Goal: Answer question/provide support: Answer question/provide support

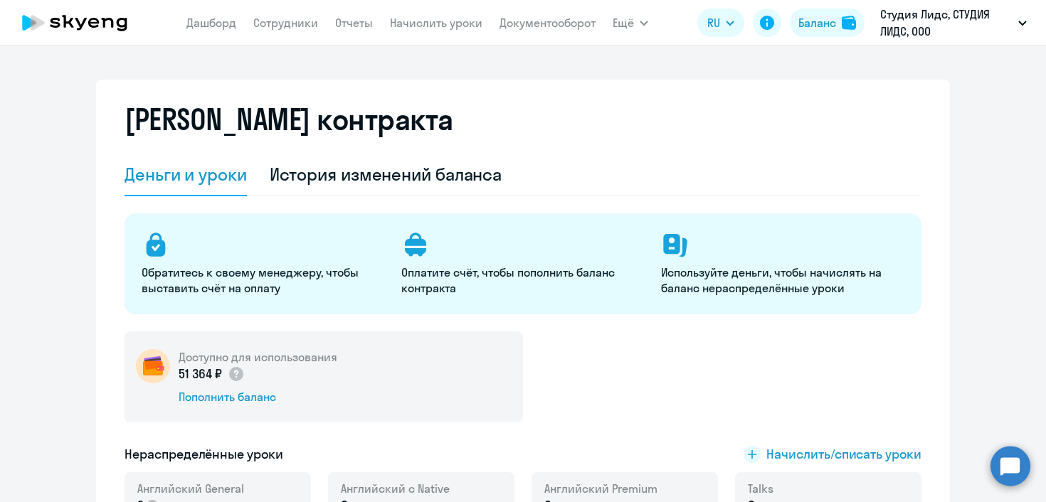
select select "english_adult_not_native_speaker"
click at [301, 25] on link "Сотрудники" at bounding box center [285, 23] width 65 height 14
select select "30"
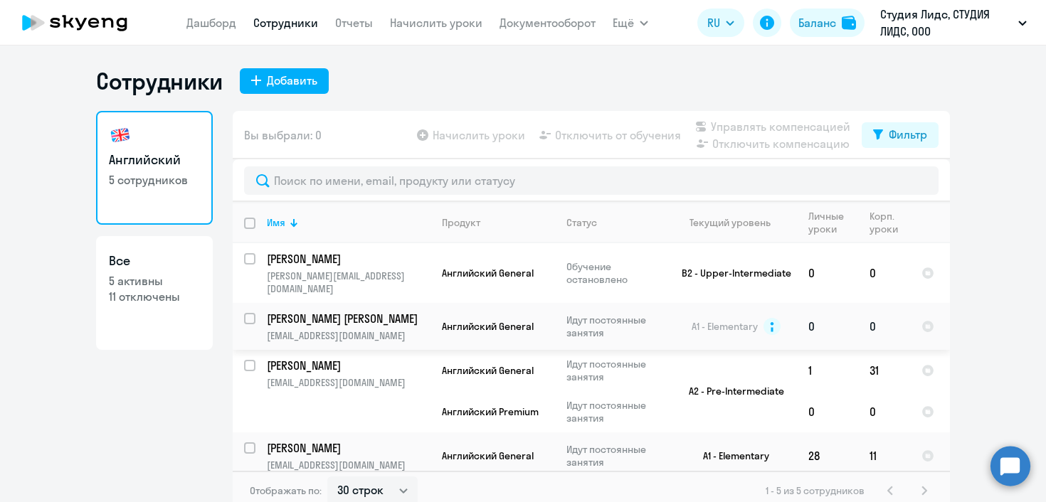
click at [348, 311] on p "[PERSON_NAME] [PERSON_NAME]" at bounding box center [347, 319] width 161 height 16
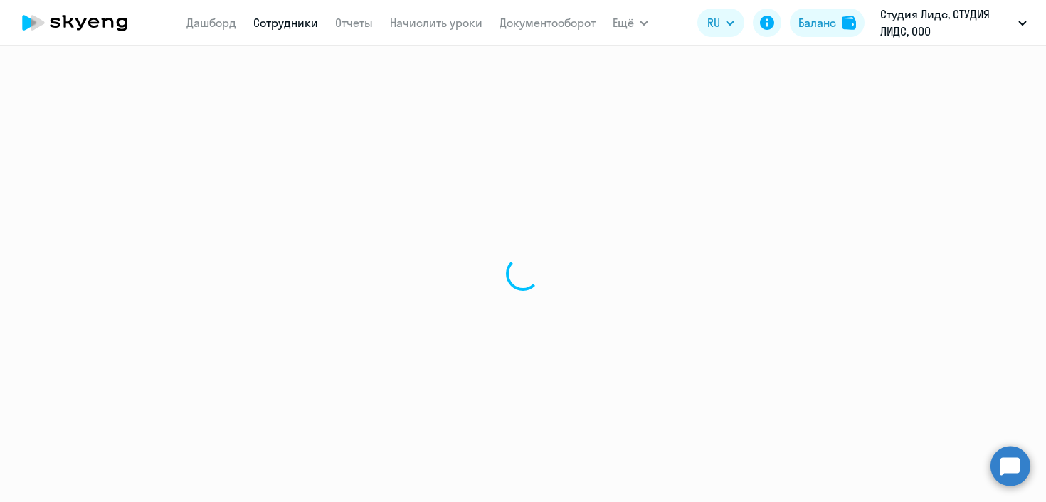
select select "english"
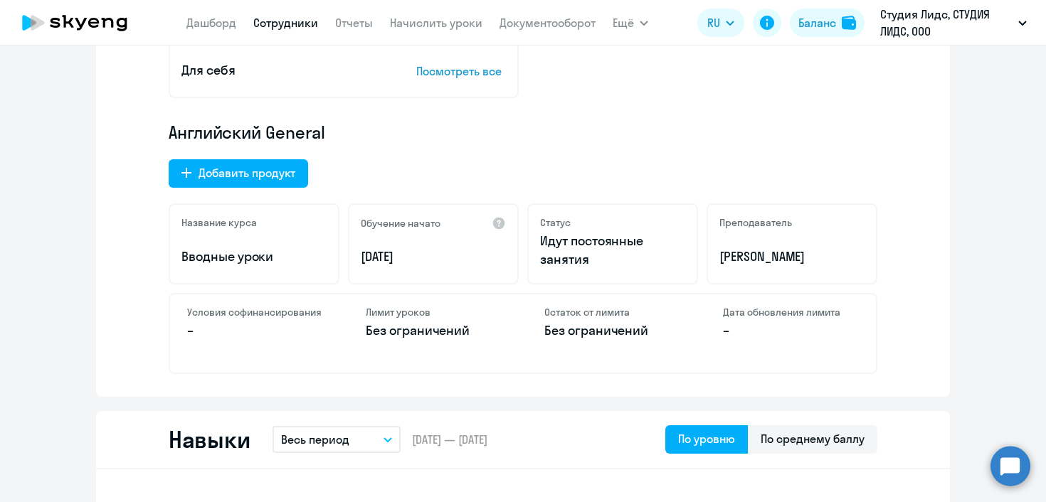
scroll to position [402, 0]
click at [281, 31] on nav "[PERSON_NAME] Отчеты Начислить уроки Документооборот" at bounding box center [390, 23] width 409 height 28
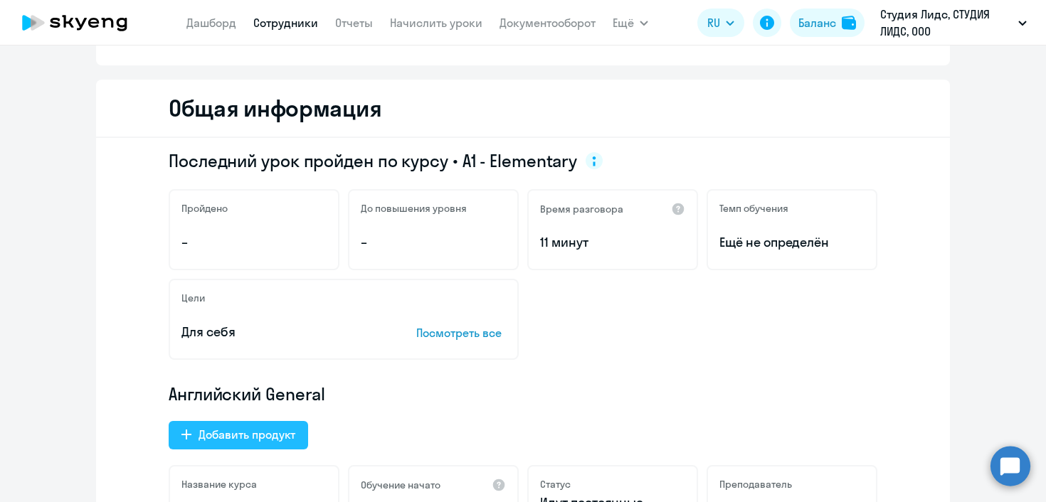
scroll to position [97, 0]
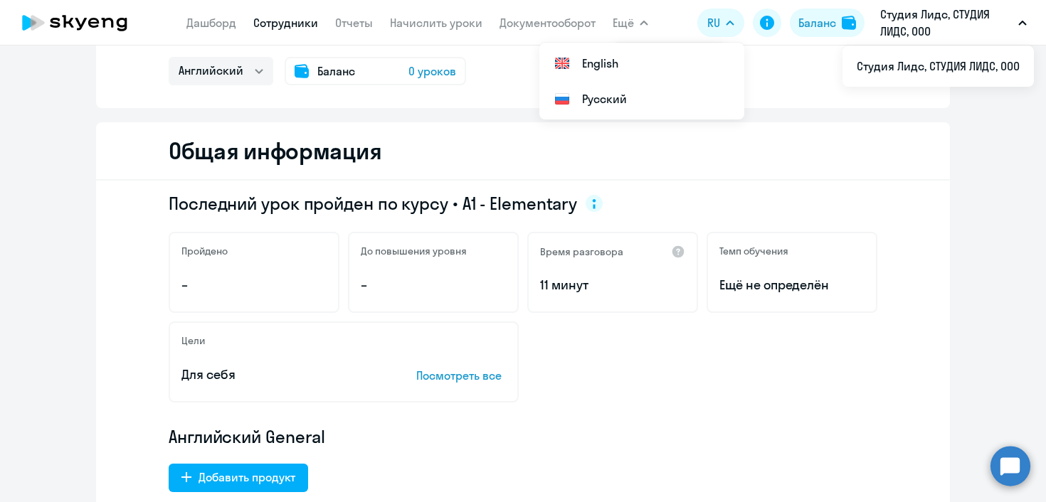
click at [913, 18] on p "Студия Лидс, СТУДИЯ ЛИДС, ООО" at bounding box center [946, 23] width 132 height 34
click at [1012, 470] on circle at bounding box center [1010, 466] width 40 height 40
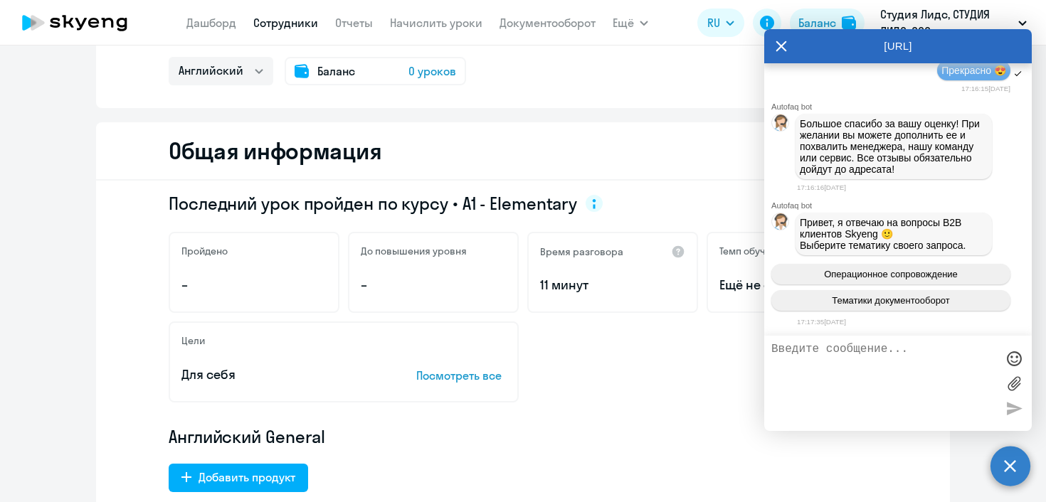
click at [911, 373] on textarea at bounding box center [883, 383] width 225 height 81
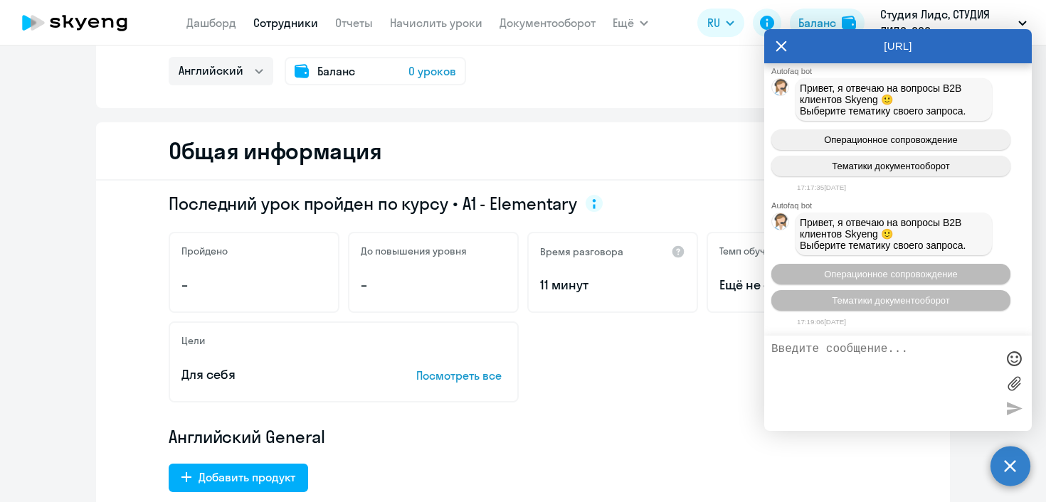
scroll to position [10386, 0]
click at [807, 351] on textarea at bounding box center [883, 383] width 225 height 81
click at [643, 34] on button "Ещё" at bounding box center [631, 23] width 36 height 28
click at [844, 279] on button "Операционное сопровождение" at bounding box center [890, 274] width 239 height 21
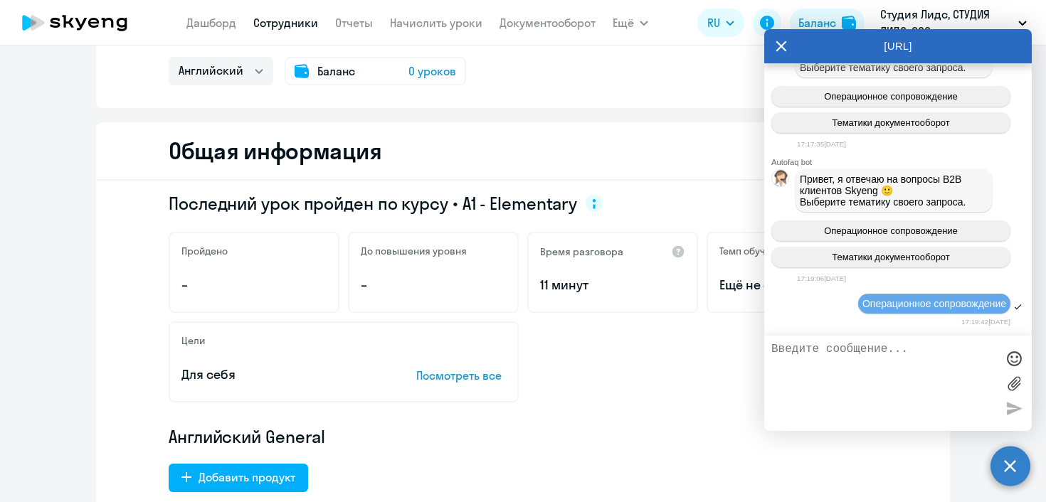
scroll to position [10546, 0]
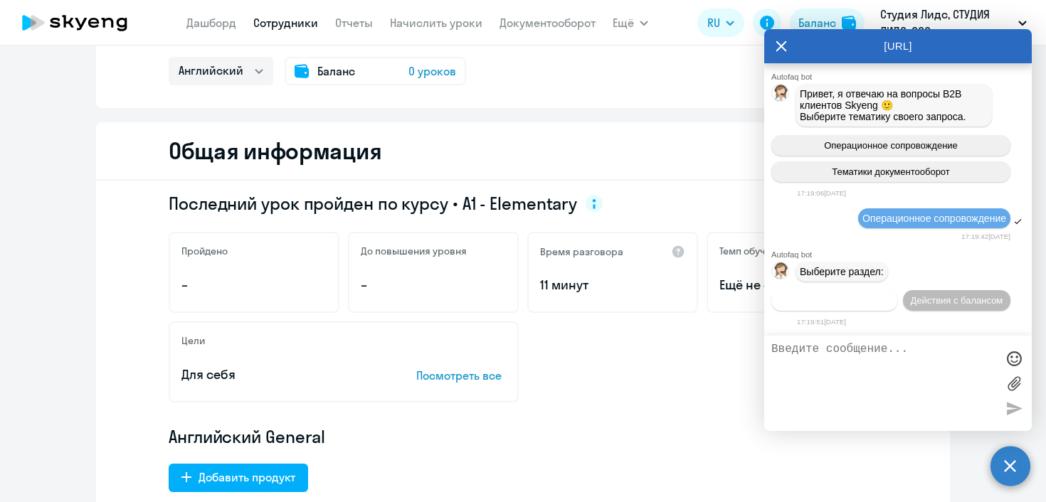
click at [869, 290] on button "Действия по сотрудникам" at bounding box center [834, 300] width 126 height 21
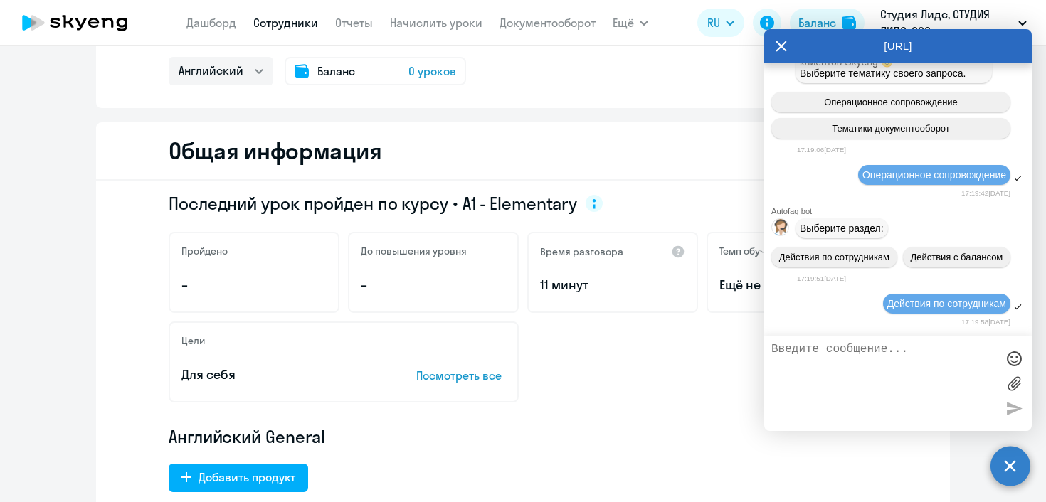
scroll to position [10762, 0]
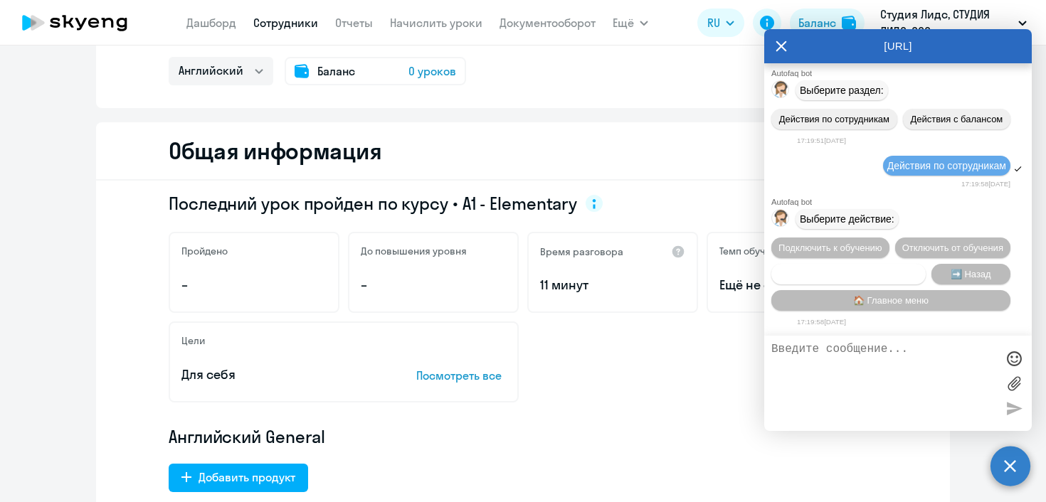
click at [864, 273] on span "Сотруднику нужна помощь" at bounding box center [847, 274] width 115 height 11
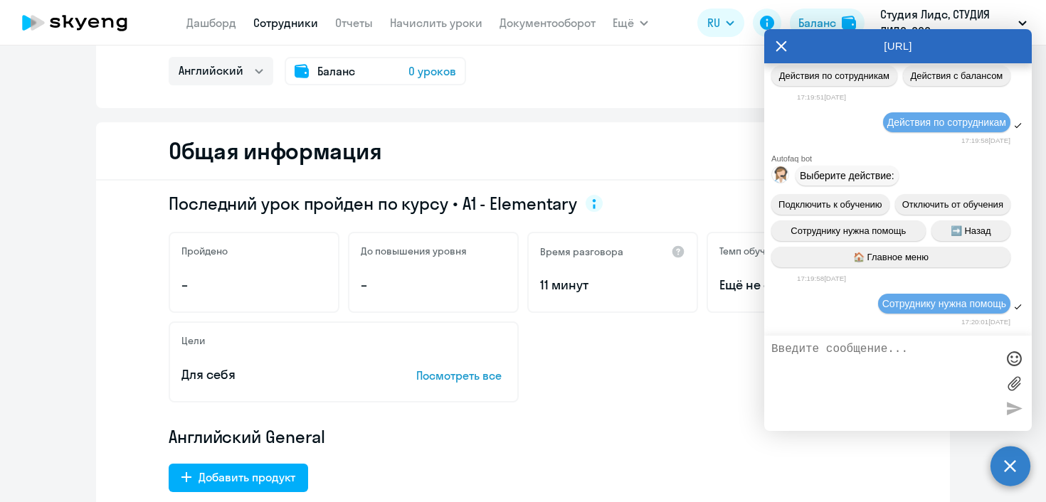
scroll to position [11277, 0]
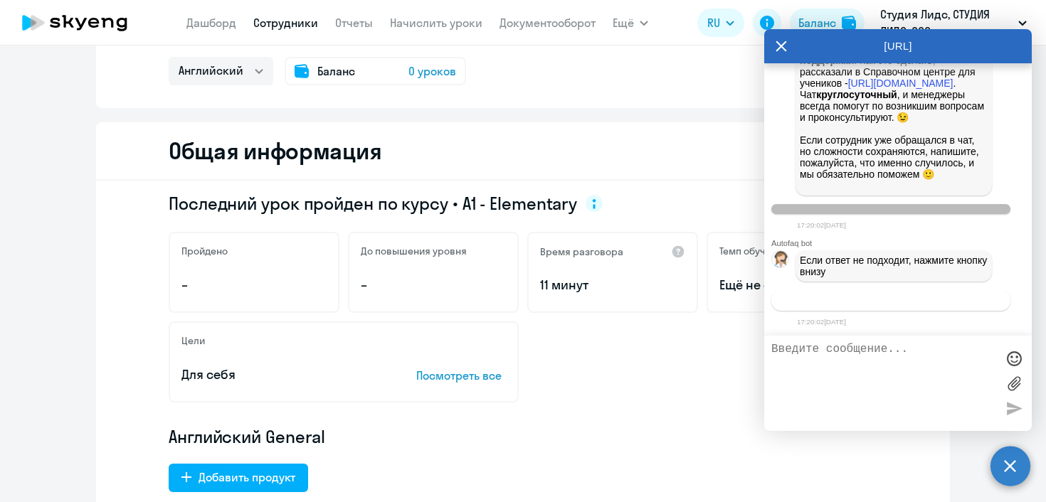
click at [867, 301] on span "Связаться с менеджером" at bounding box center [890, 300] width 109 height 11
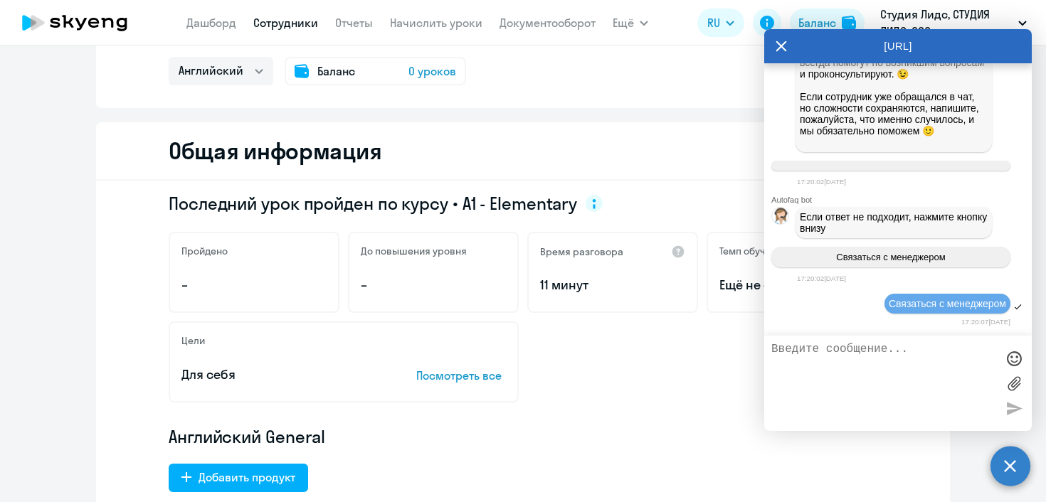
scroll to position [11066, 0]
drag, startPoint x: 799, startPoint y: 99, endPoint x: 972, endPoint y: 312, distance: 274.1
click at [972, 152] on div "В личном кабинете учеников есть чат с преподавателем и чат со службой поддержки…" at bounding box center [893, 12] width 196 height 282
copy p "В личном кабинете учеников есть чат с преподавателем и чат со службой поддержки…"
